Goal: Find contact information: Find contact information

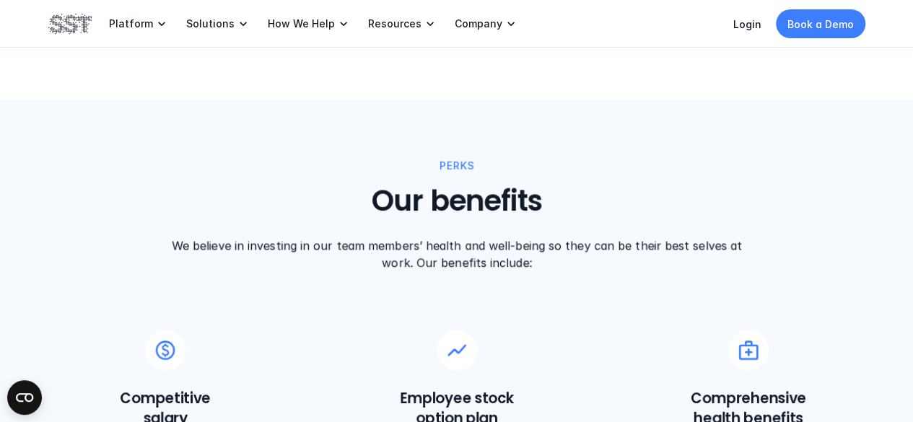
scroll to position [910, 0]
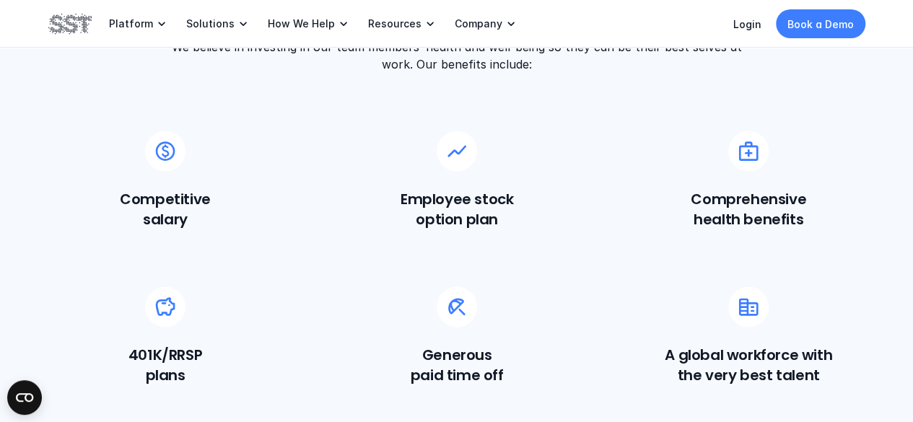
click at [343, 321] on div "Generous paid time off" at bounding box center [457, 336] width 234 height 98
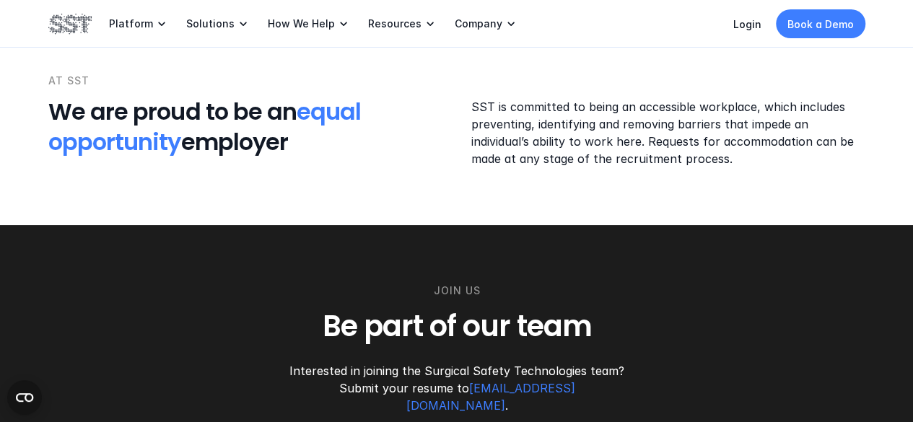
scroll to position [1992, 0]
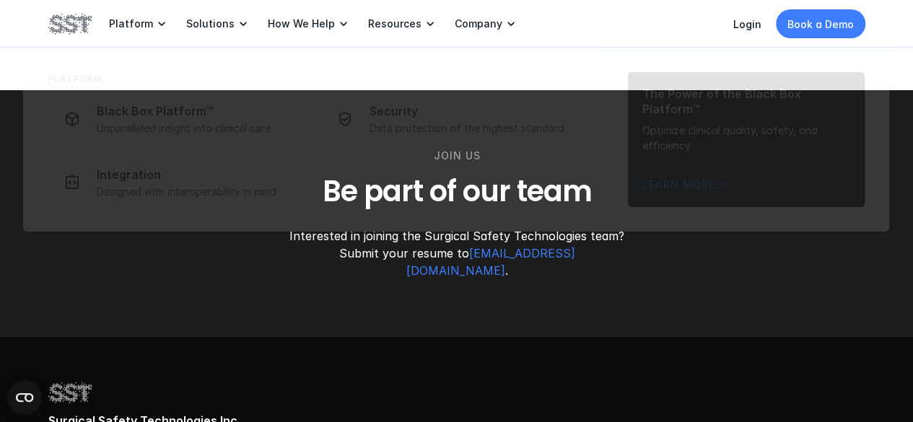
click at [68, 14] on img at bounding box center [69, 24] width 43 height 25
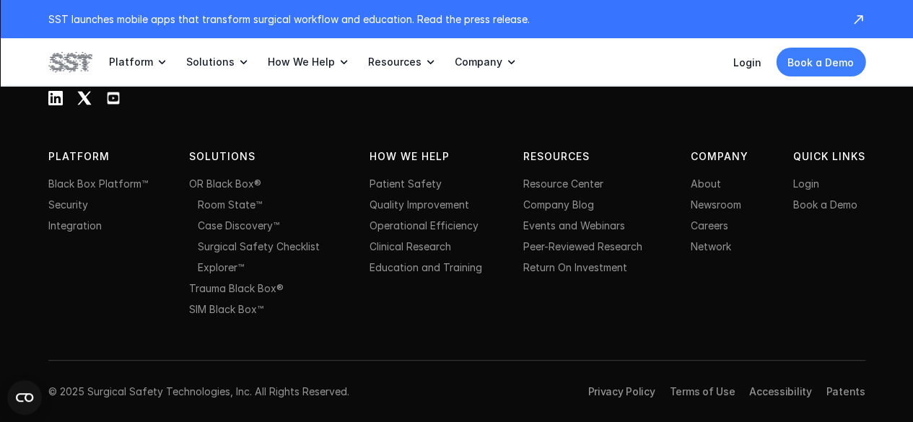
scroll to position [4885, 0]
click at [724, 228] on link "Careers" at bounding box center [709, 224] width 38 height 12
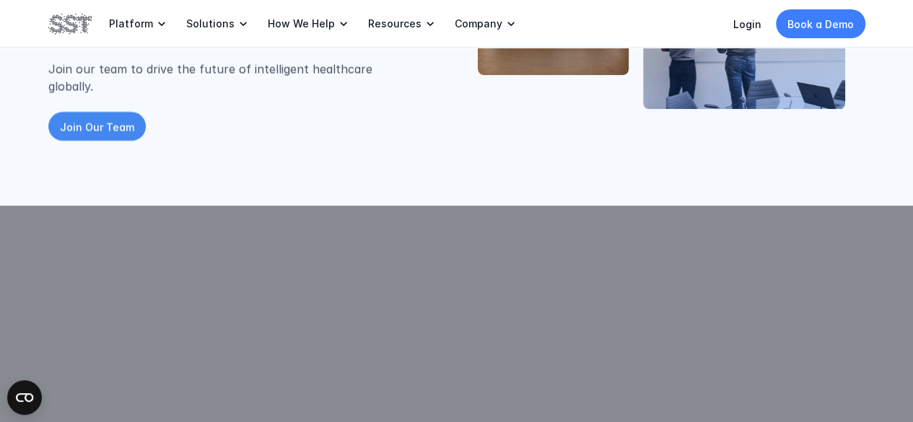
click at [102, 119] on p "Join Our Team" at bounding box center [97, 126] width 74 height 15
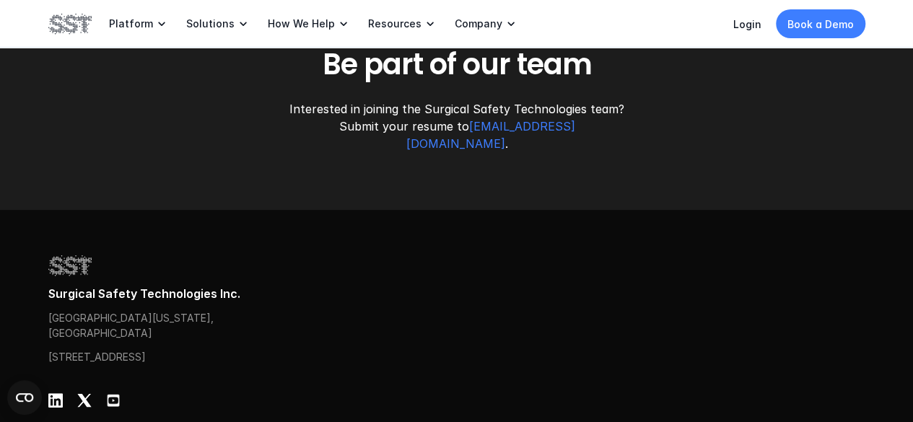
scroll to position [2209, 0]
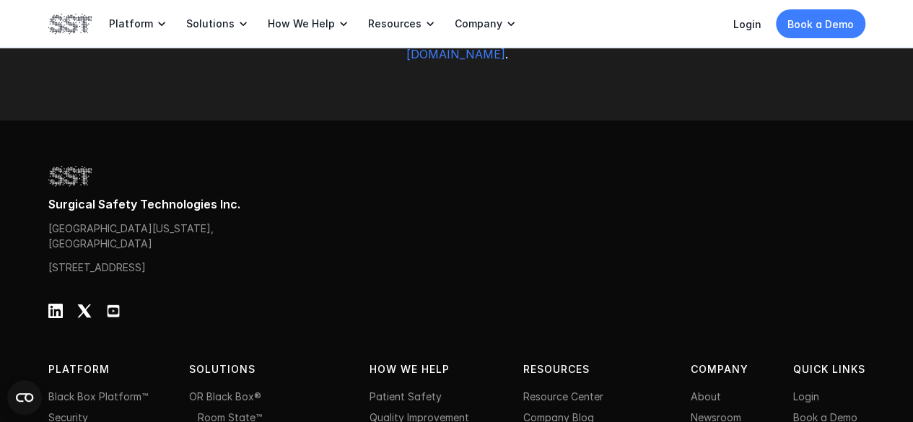
drag, startPoint x: 138, startPoint y: 248, endPoint x: 183, endPoint y: 198, distance: 67.5
click at [57, 260] on p "[STREET_ADDRESS]" at bounding box center [118, 267] width 140 height 15
